Goal: Task Accomplishment & Management: Manage account settings

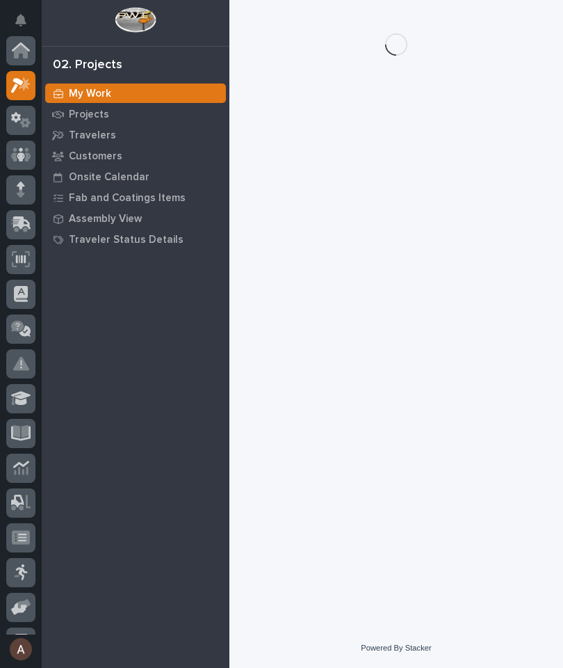
scroll to position [35, 0]
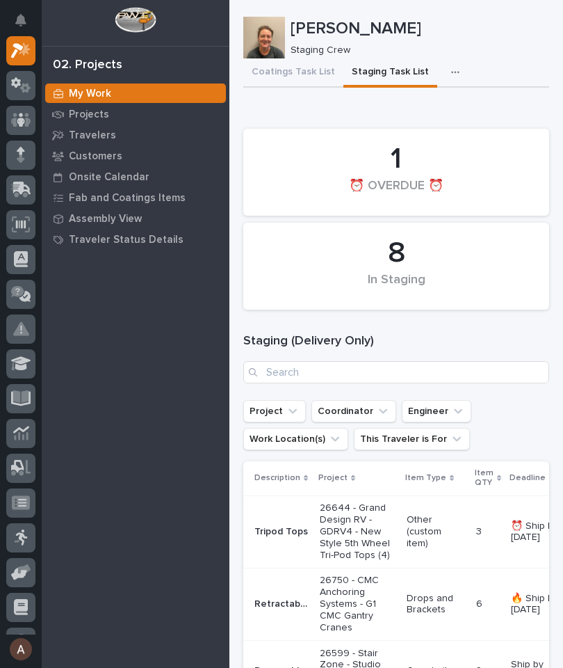
click at [22, 193] on icon at bounding box center [22, 188] width 18 height 13
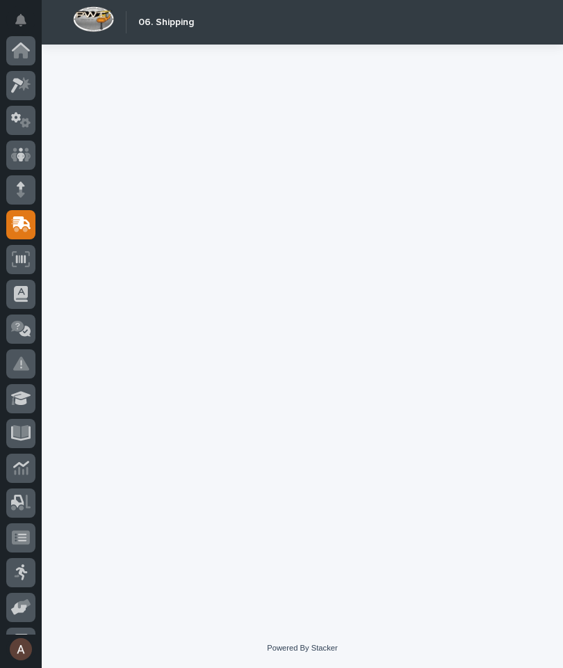
scroll to position [132, 0]
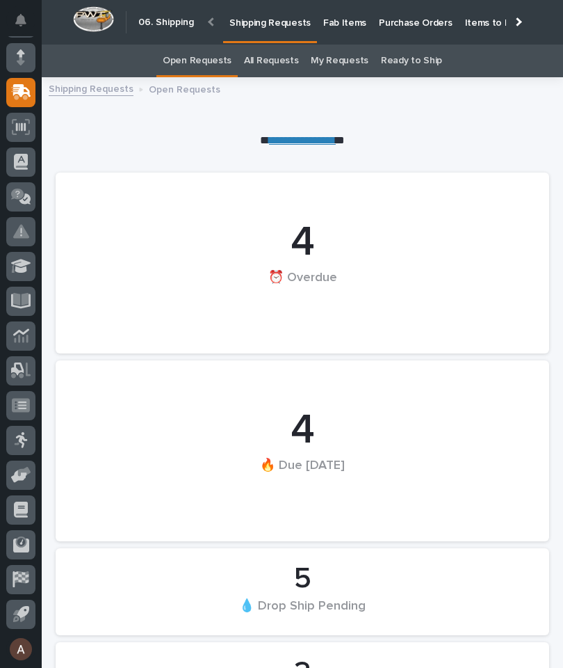
click at [342, 17] on p "Fab Items" at bounding box center [344, 14] width 43 height 29
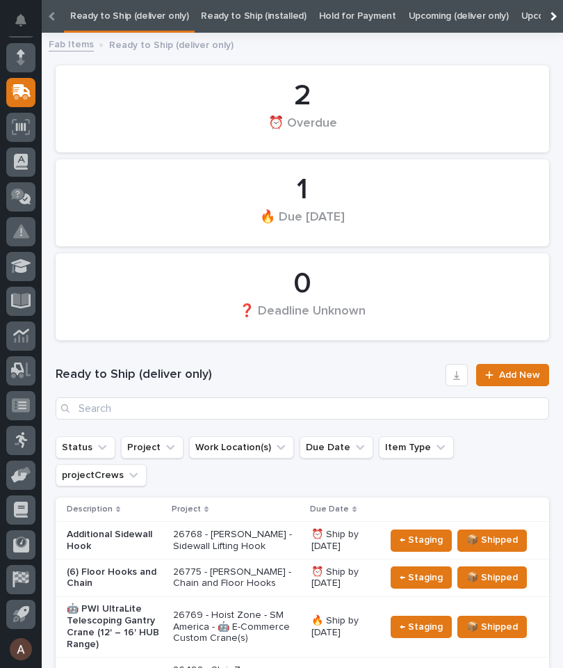
click at [553, 13] on div at bounding box center [552, 16] width 22 height 33
click at [431, 11] on link "All" at bounding box center [436, 16] width 10 height 33
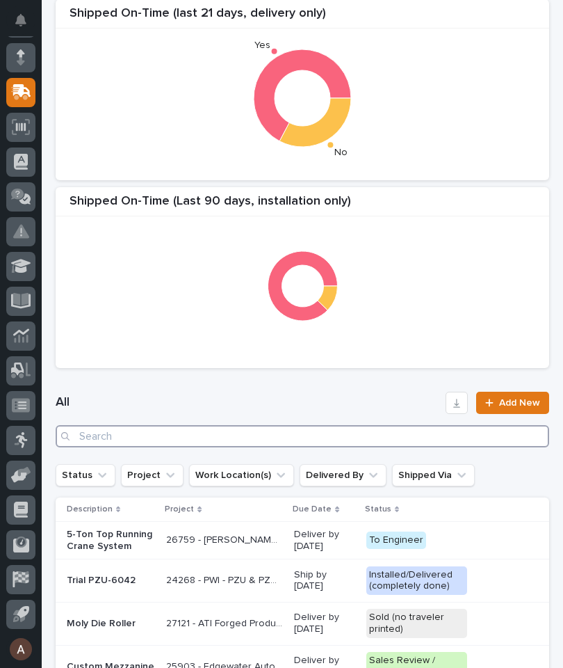
click at [349, 440] on input "Search" at bounding box center [303, 436] width 494 height 22
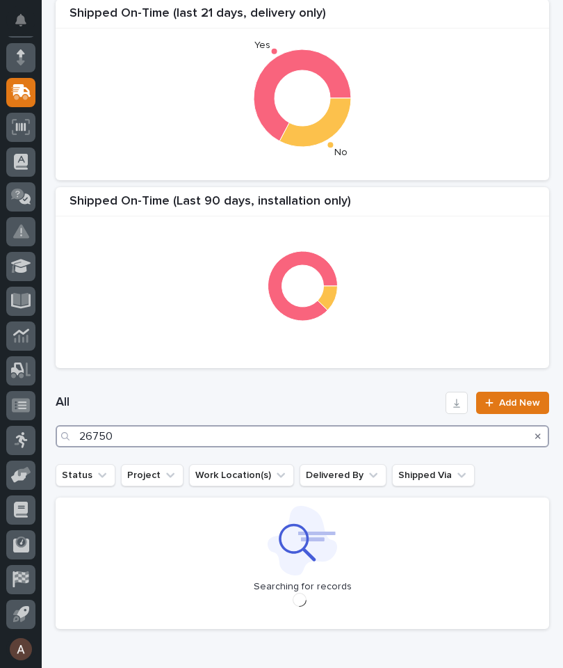
type input "26750"
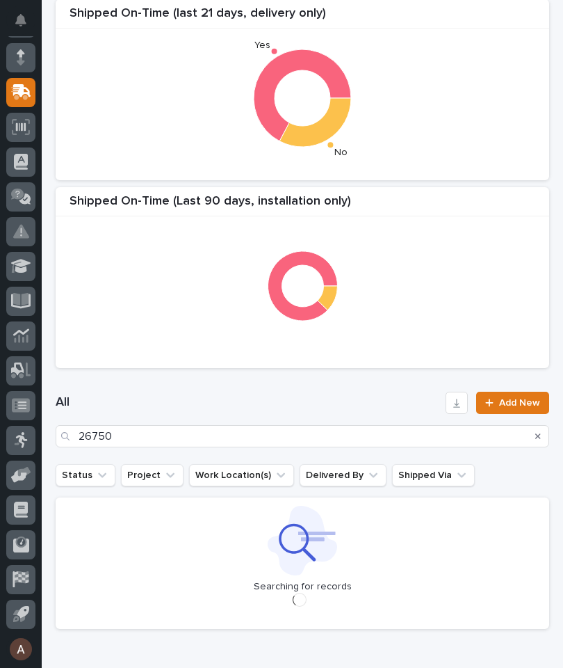
click at [329, 385] on div "All 26750 Add New" at bounding box center [303, 419] width 494 height 89
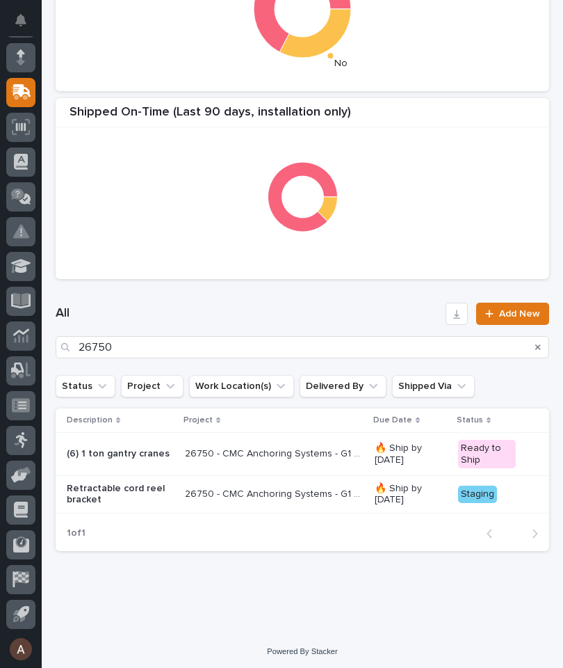
click at [94, 488] on p "Retractable cord reel bracket" at bounding box center [120, 495] width 107 height 24
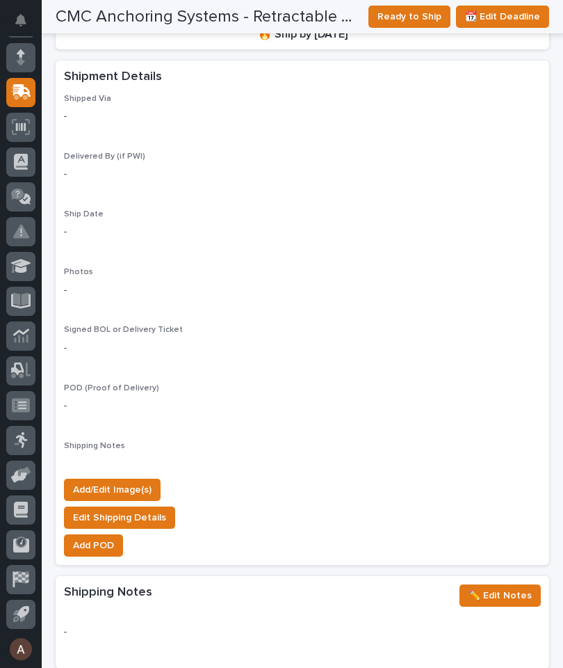
click at [129, 481] on span "Add/Edit Image(s)" at bounding box center [112, 489] width 79 height 17
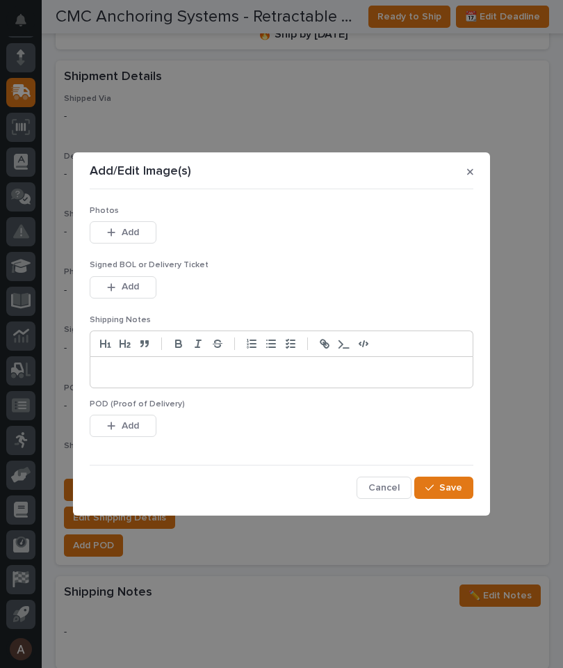
click at [152, 234] on button "Add" at bounding box center [123, 232] width 67 height 22
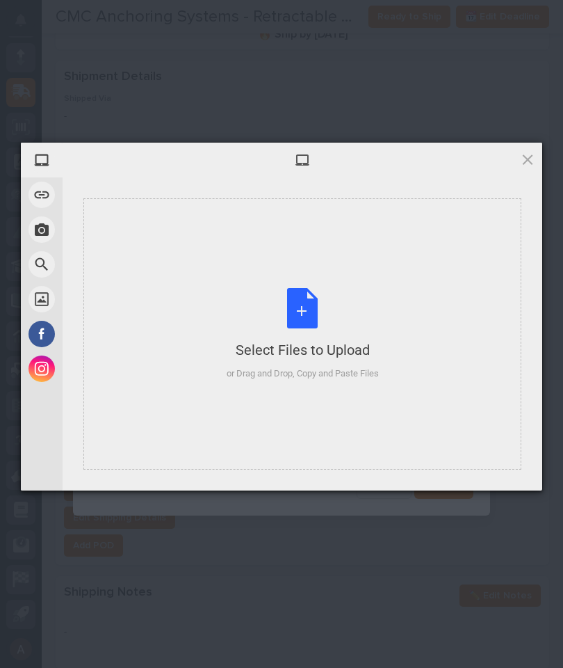
click at [429, 294] on div "Select Files to Upload or Drag and Drop, Copy and Paste Files" at bounding box center [302, 333] width 438 height 271
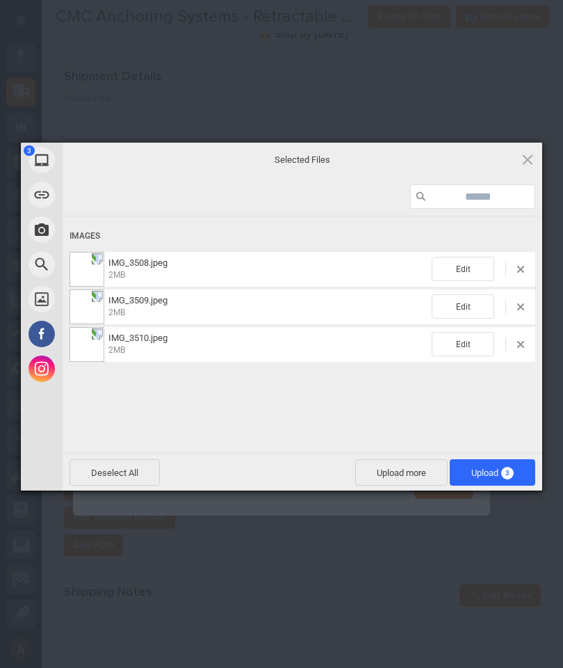
click at [522, 470] on span "Upload 3" at bounding box center [493, 472] width 86 height 26
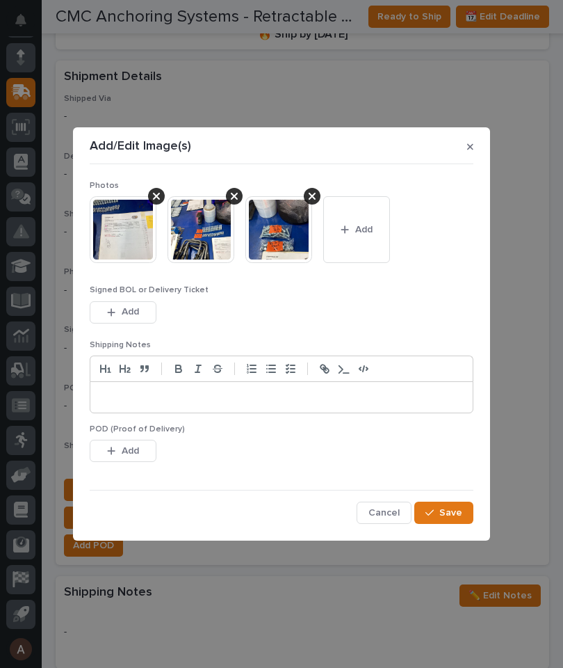
click at [453, 514] on span "Save" at bounding box center [451, 512] width 23 height 13
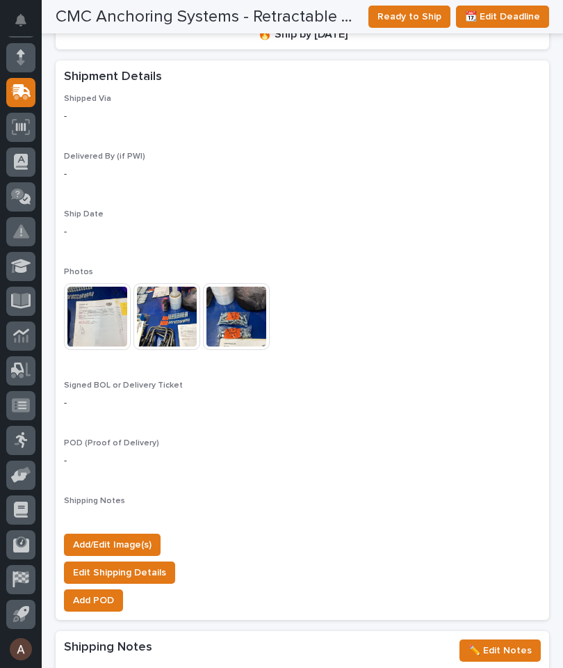
click at [410, 18] on span "Ready to Ship" at bounding box center [410, 16] width 64 height 17
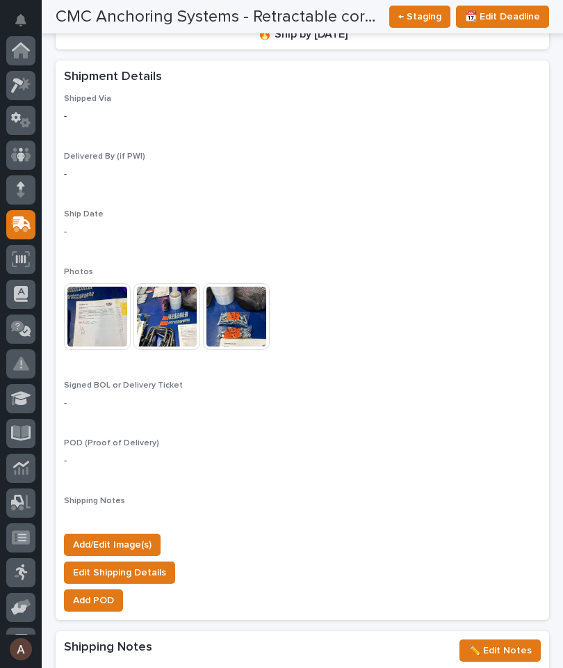
click at [24, 88] on icon at bounding box center [25, 84] width 12 height 14
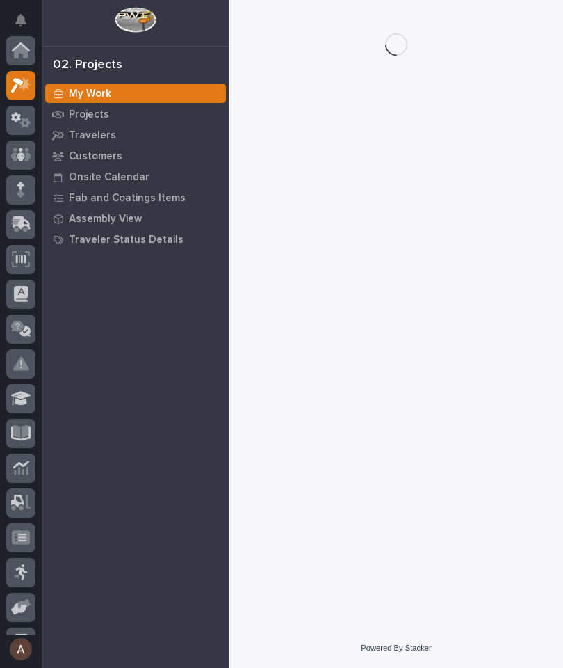
click at [24, 106] on div at bounding box center [20, 120] width 29 height 29
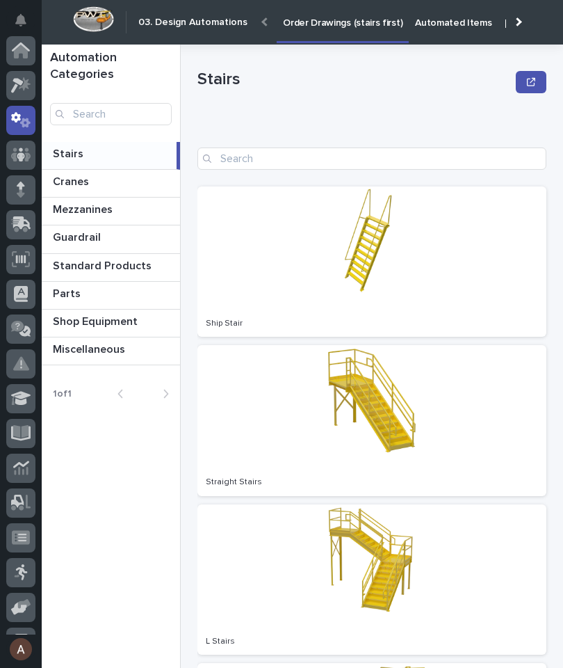
click at [22, 77] on icon at bounding box center [21, 85] width 20 height 16
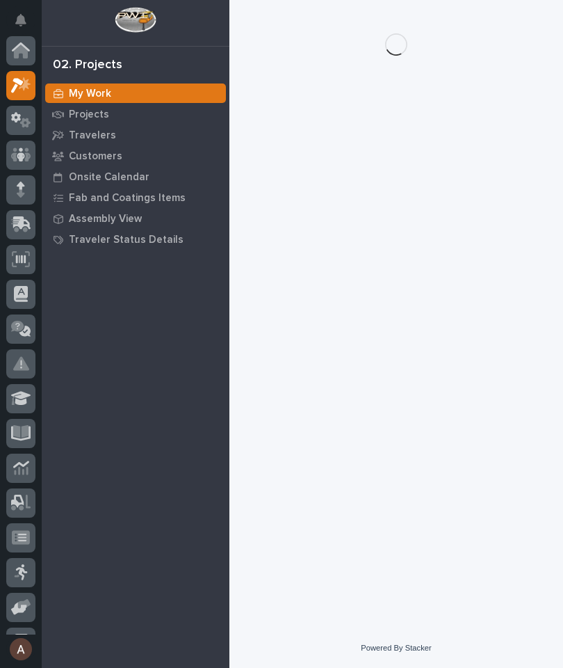
scroll to position [35, 0]
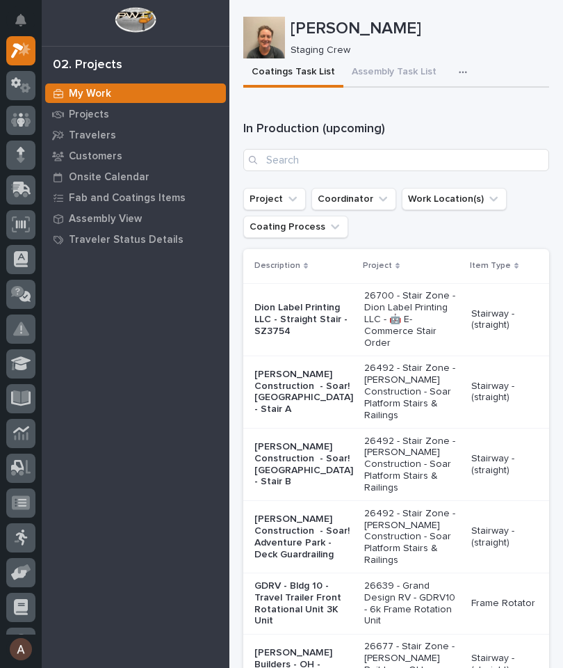
click at [454, 65] on button "button" at bounding box center [466, 72] width 31 height 28
click at [419, 116] on button "Staging Task List" at bounding box center [422, 110] width 92 height 24
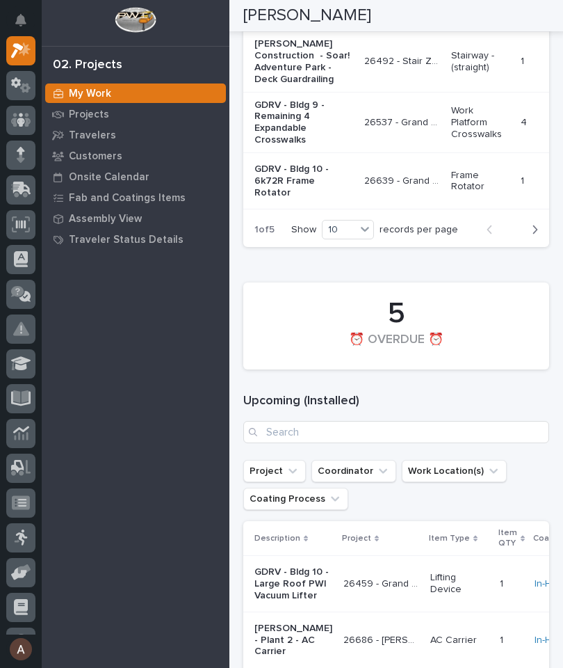
scroll to position [2637, 0]
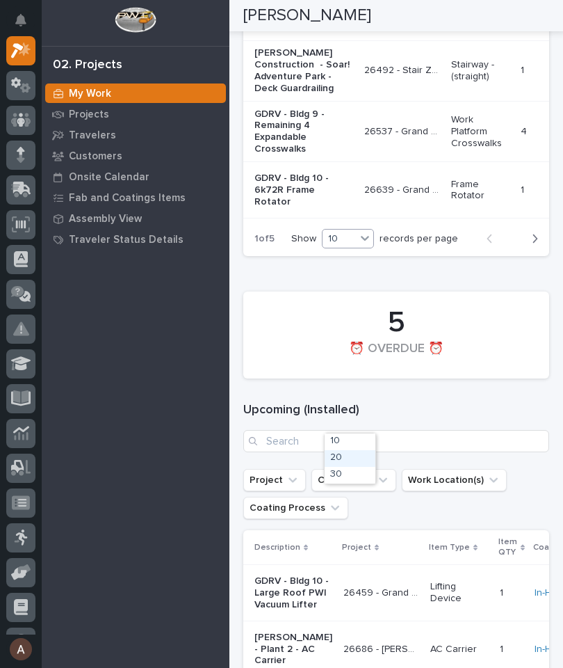
click at [365, 454] on div "20" at bounding box center [350, 458] width 51 height 17
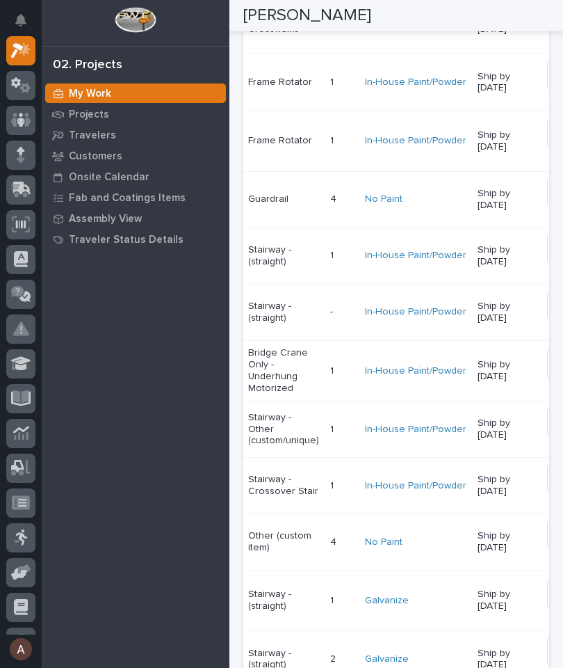
scroll to position [0, 225]
click at [545, 262] on img at bounding box center [559, 248] width 28 height 28
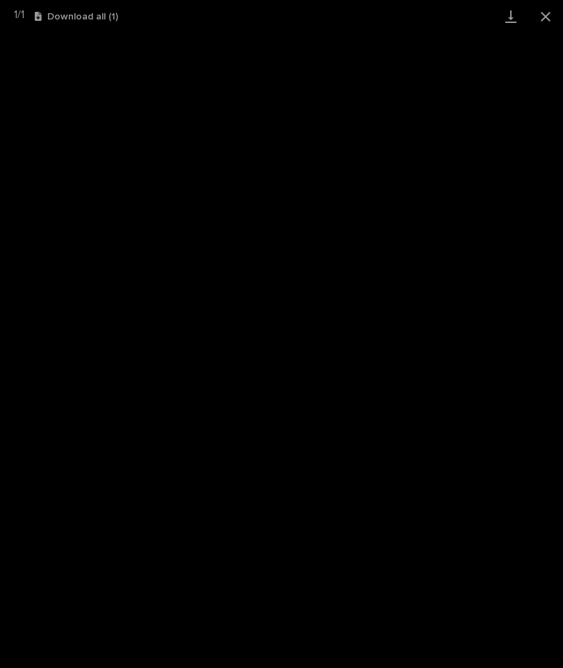
click at [517, 20] on link "Download" at bounding box center [511, 16] width 35 height 33
click at [538, 22] on button "Close gallery" at bounding box center [546, 16] width 35 height 33
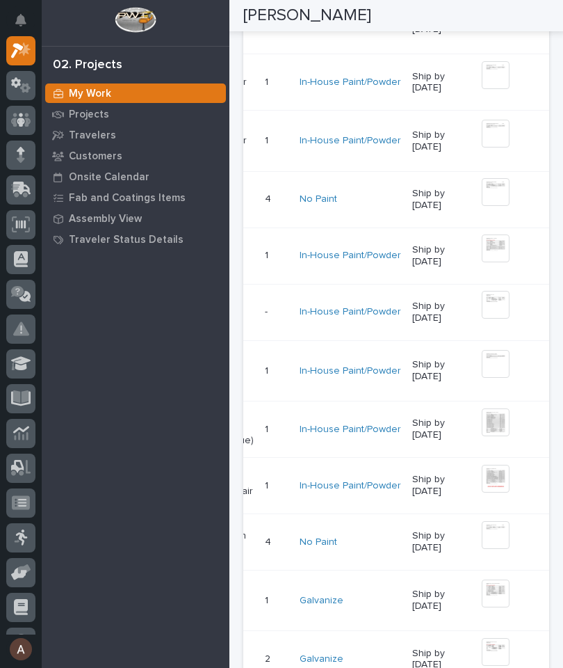
scroll to position [0, 291]
click at [480, 262] on img at bounding box center [494, 248] width 28 height 28
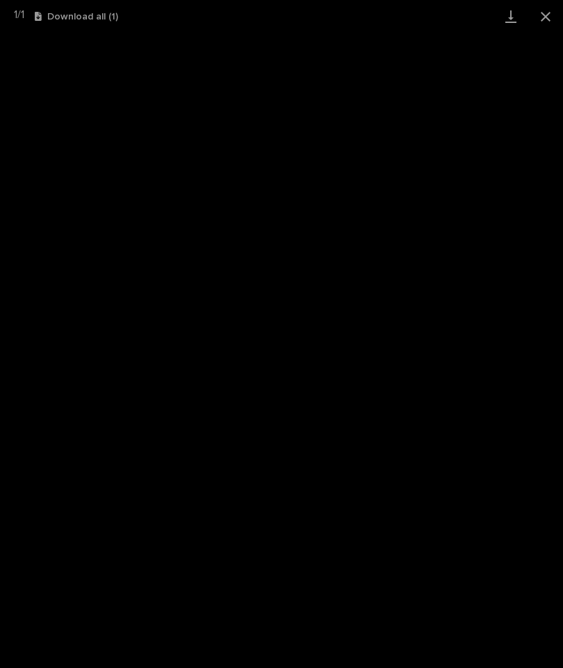
click at [509, 20] on link "Download" at bounding box center [511, 16] width 35 height 33
click at [553, 14] on button "Close gallery" at bounding box center [546, 16] width 35 height 33
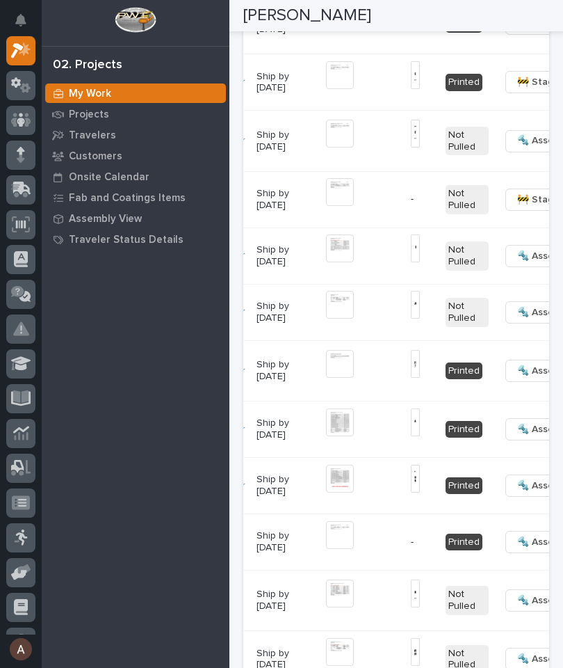
scroll to position [0, 449]
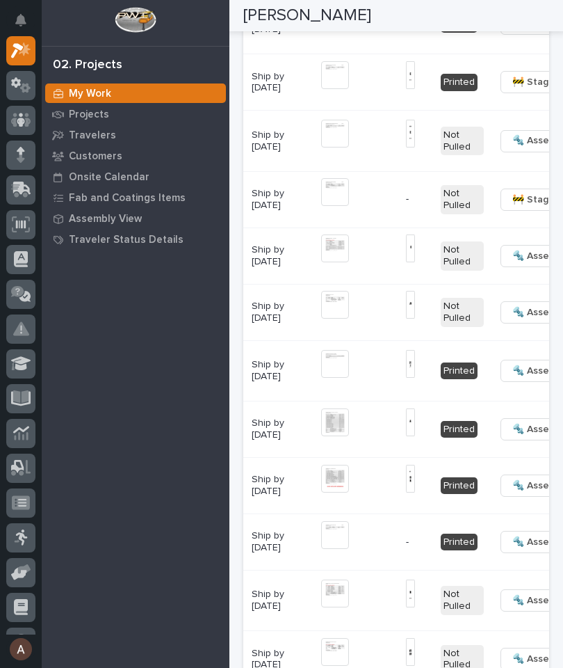
click at [406, 262] on img at bounding box center [410, 248] width 9 height 28
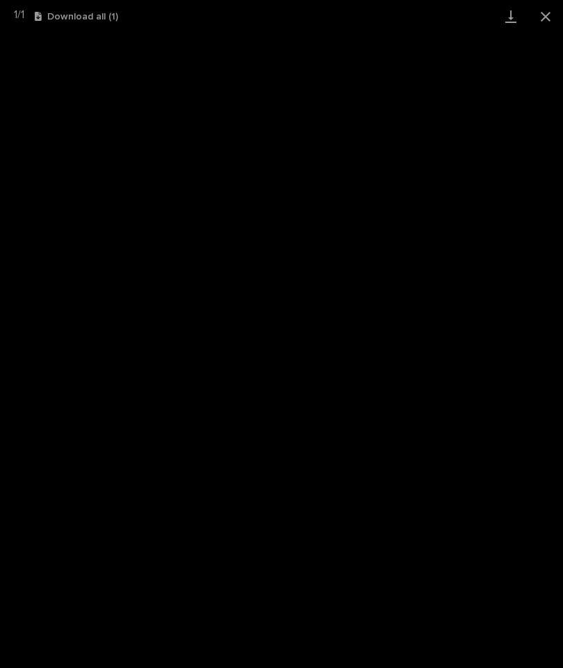
click at [505, 17] on link "Download" at bounding box center [511, 16] width 35 height 33
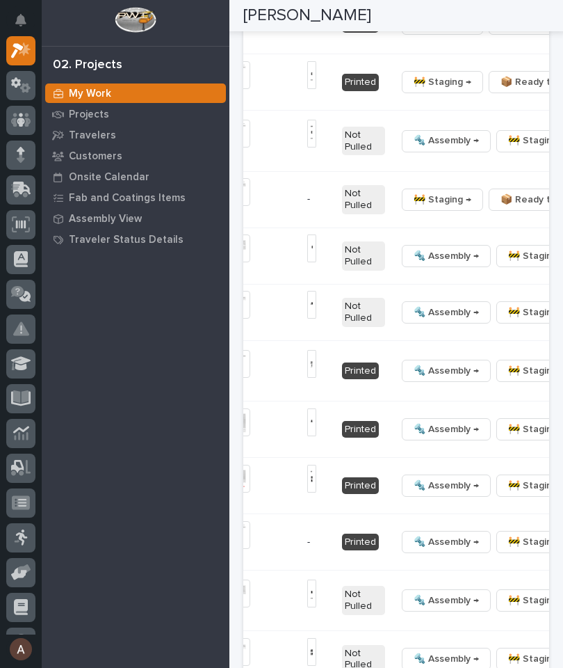
scroll to position [0, 547]
click at [448, 462] on span "🔩 Hardware" at bounding box center [439, 453] width 58 height 17
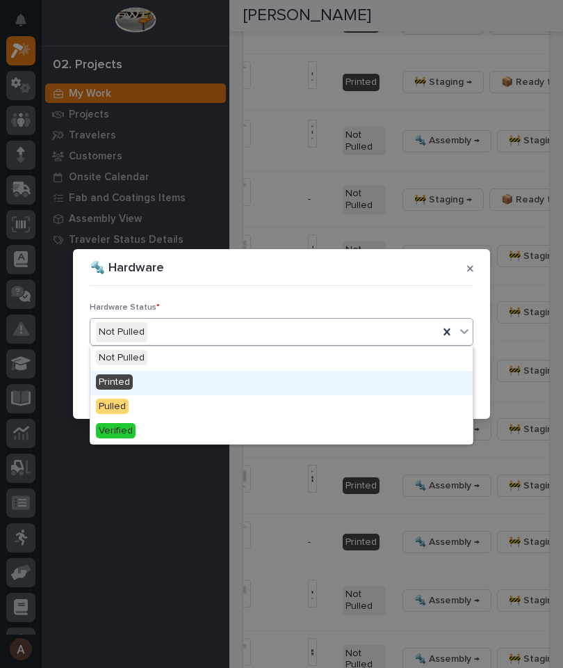
click at [238, 385] on div "Printed" at bounding box center [281, 383] width 383 height 24
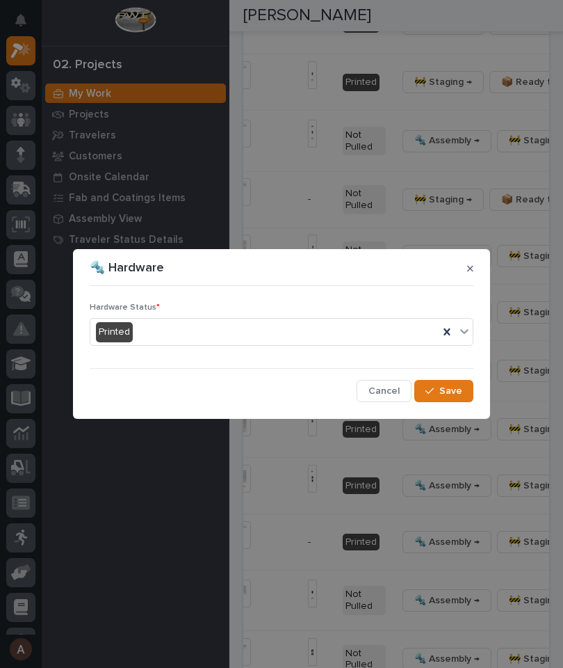
click at [458, 401] on button "Save" at bounding box center [444, 391] width 59 height 22
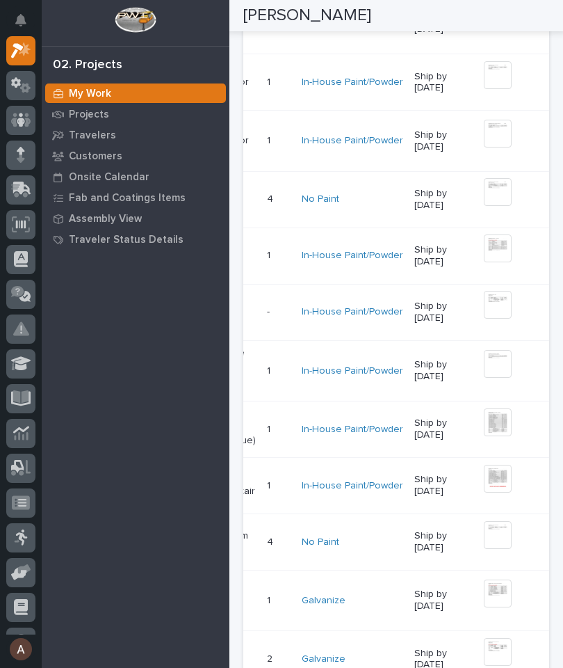
scroll to position [0, 301]
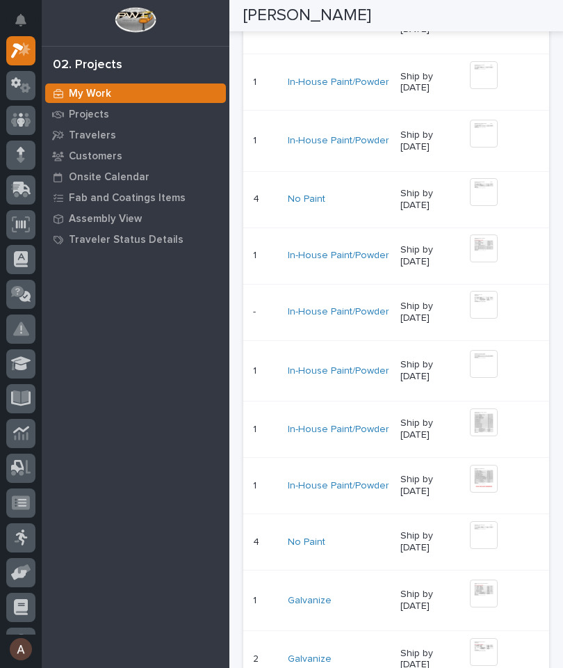
click at [470, 319] on img at bounding box center [484, 305] width 28 height 28
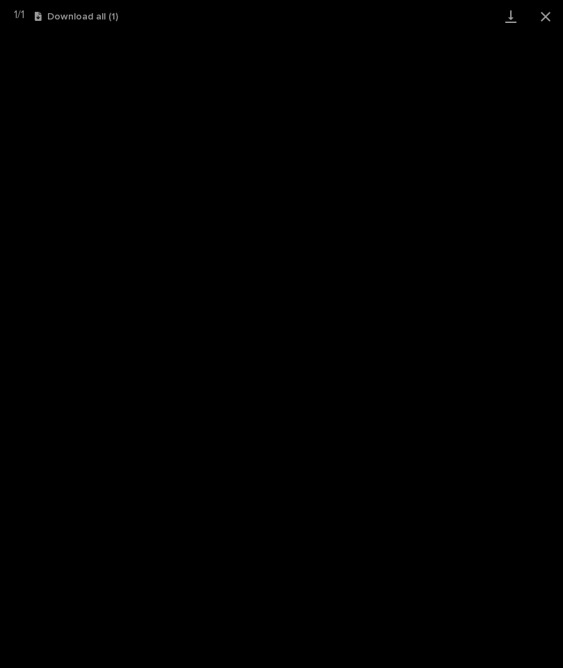
click at [516, 11] on link "Download" at bounding box center [511, 16] width 35 height 33
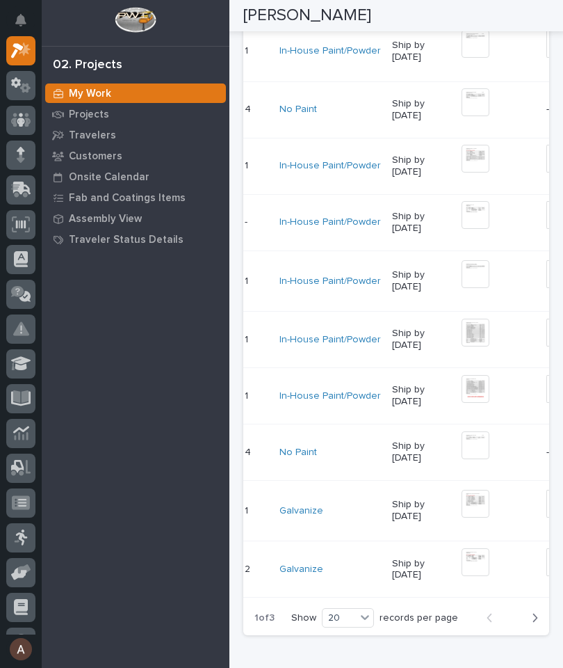
scroll to position [0, 310]
click at [545, 229] on img at bounding box center [549, 215] width 9 height 28
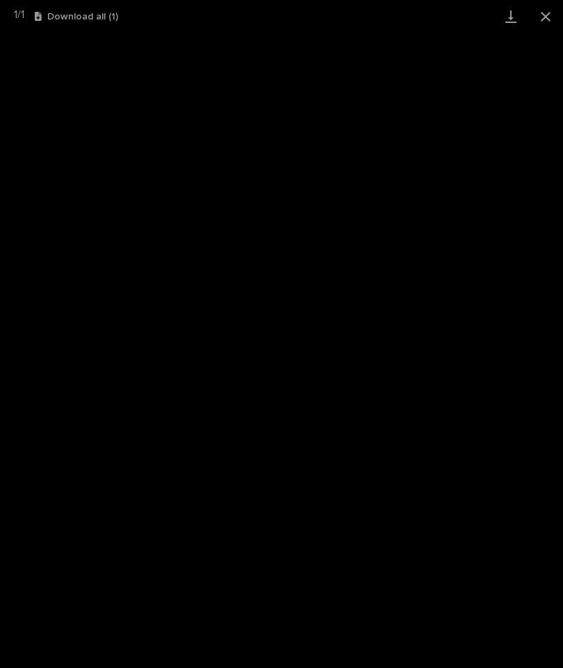
click at [509, 17] on link "Download" at bounding box center [511, 16] width 35 height 33
click at [549, 21] on button "Close gallery" at bounding box center [546, 16] width 35 height 33
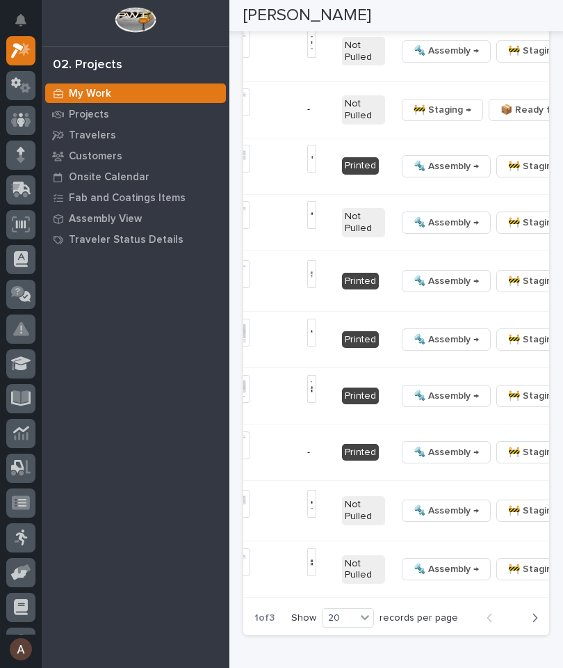
scroll to position [0, 547]
click at [463, 429] on span "🔩 Hardware" at bounding box center [439, 421] width 58 height 17
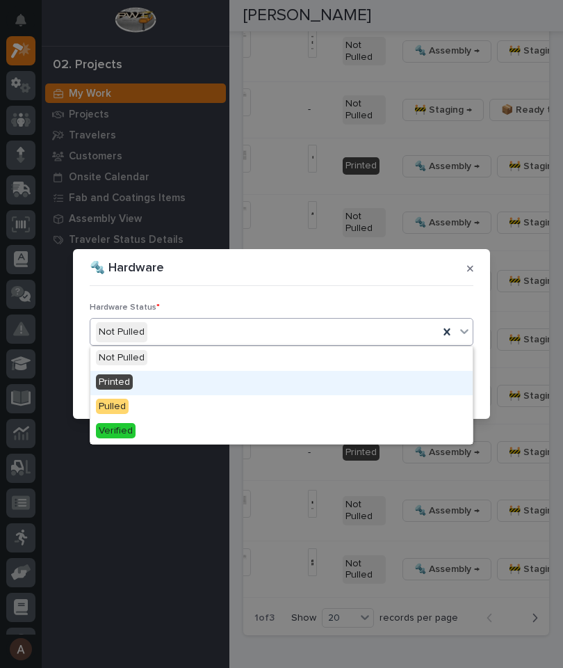
click at [187, 380] on div "Printed" at bounding box center [281, 383] width 383 height 24
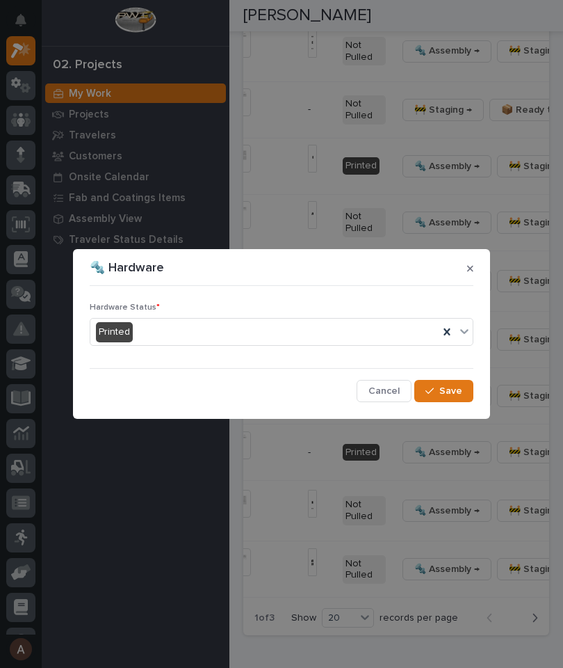
click at [451, 388] on span "Save" at bounding box center [451, 391] width 23 height 13
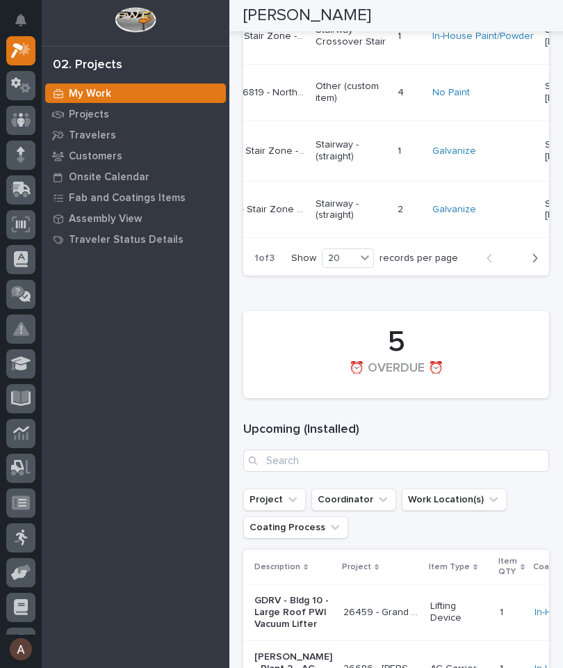
scroll to position [0, 157]
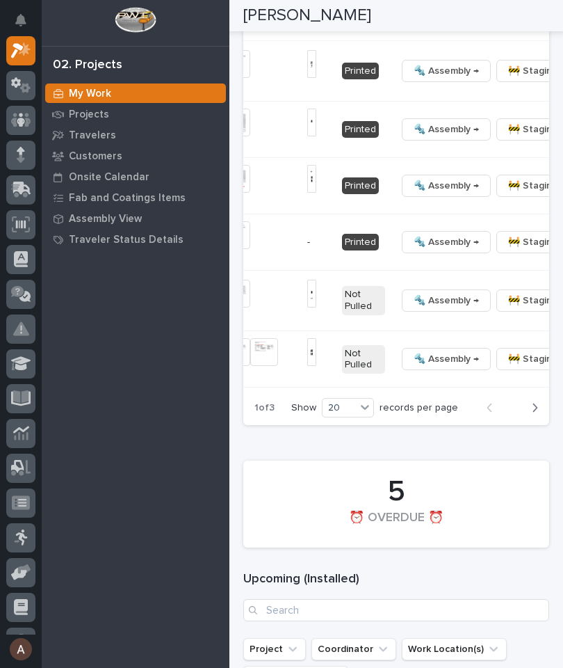
scroll to position [0, 547]
click at [461, 219] on span "🔩 Hardware" at bounding box center [439, 210] width 58 height 17
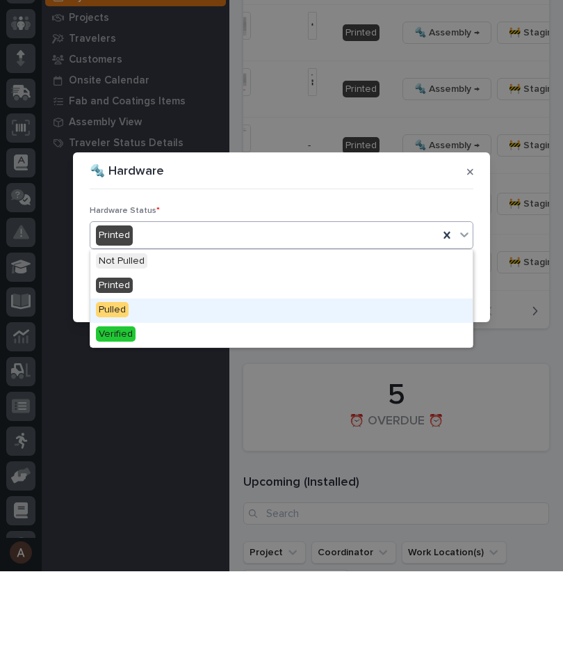
click at [160, 395] on div "Pulled" at bounding box center [281, 407] width 383 height 24
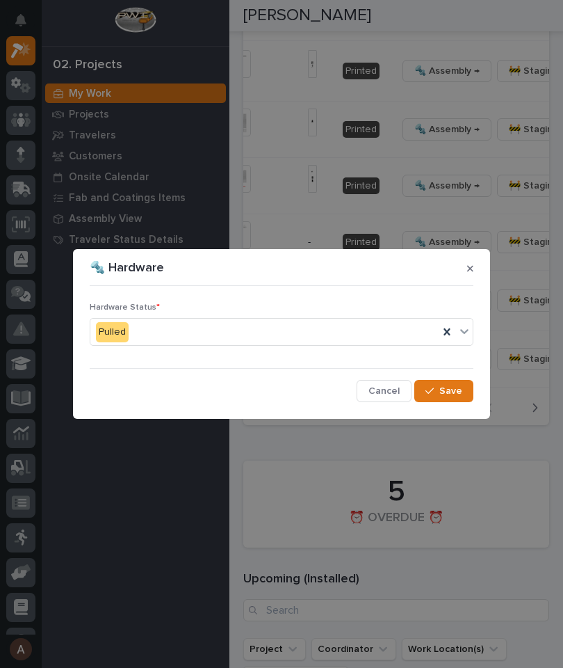
click at [441, 393] on span "Save" at bounding box center [451, 391] width 23 height 13
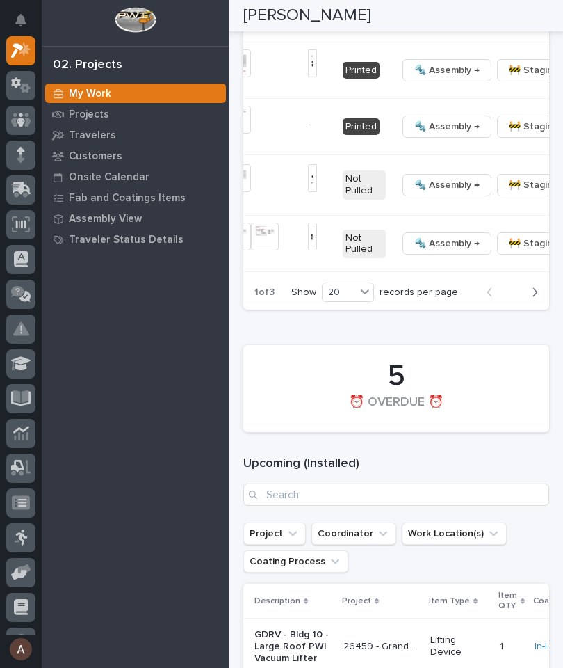
click at [451, 297] on span "🔩 Hardware" at bounding box center [439, 288] width 58 height 17
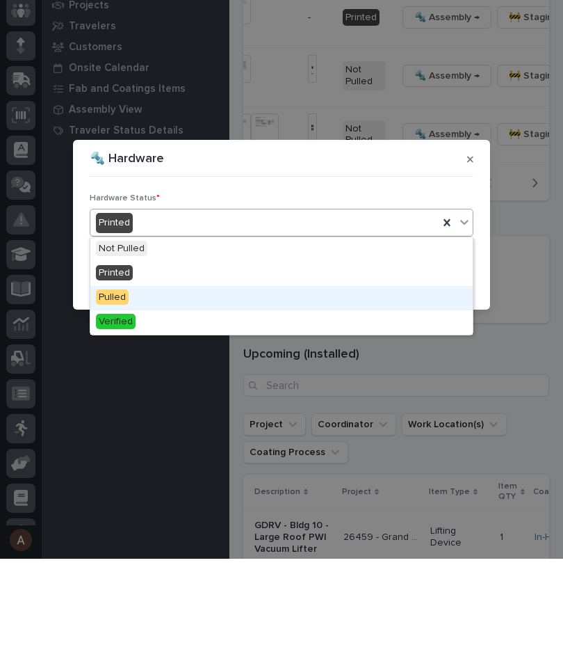
click at [198, 395] on div "Pulled" at bounding box center [281, 407] width 383 height 24
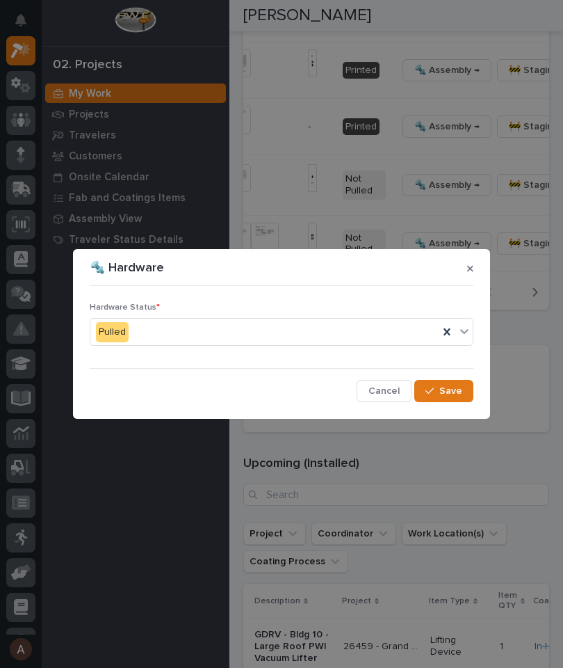
click at [441, 390] on span "Save" at bounding box center [451, 391] width 23 height 13
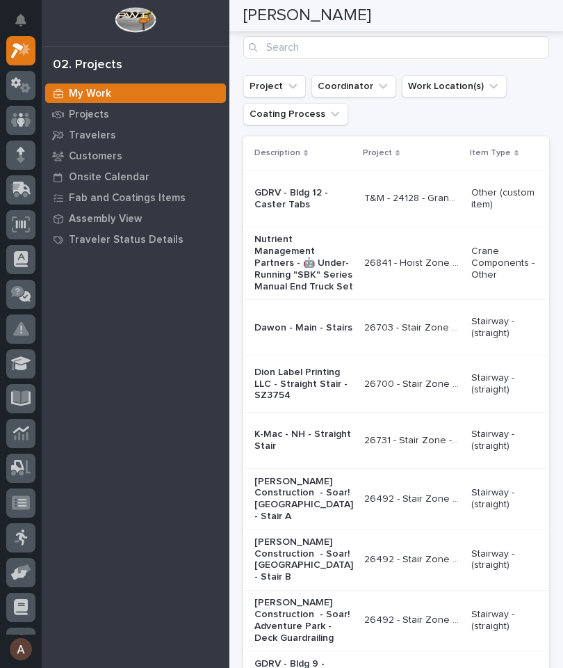
scroll to position [2086, 0]
